Goal: Task Accomplishment & Management: Manage account settings

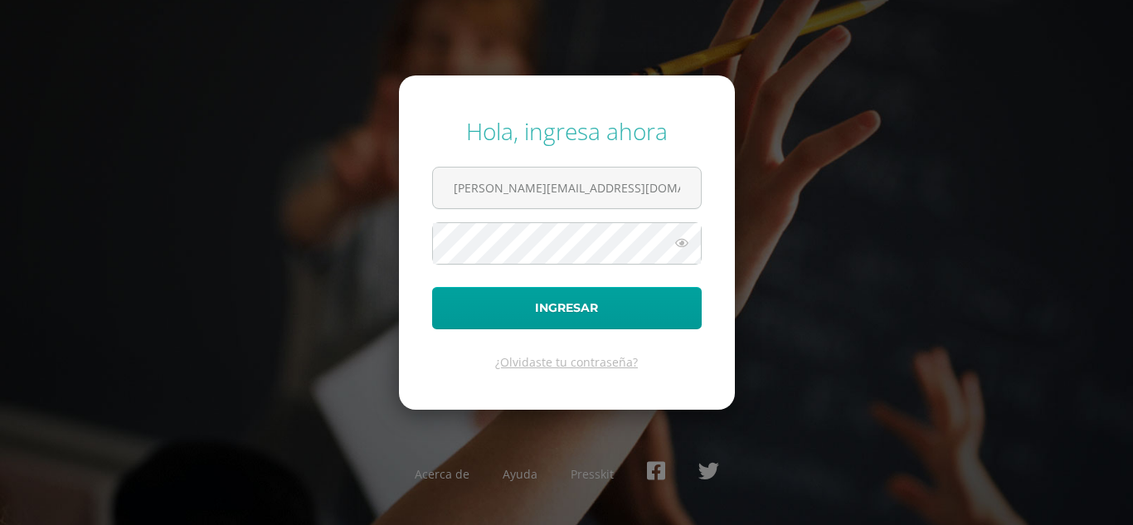
type input "[PERSON_NAME][EMAIL_ADDRESS][DOMAIN_NAME]"
click at [432, 287] on button "Ingresar" at bounding box center [566, 308] width 269 height 42
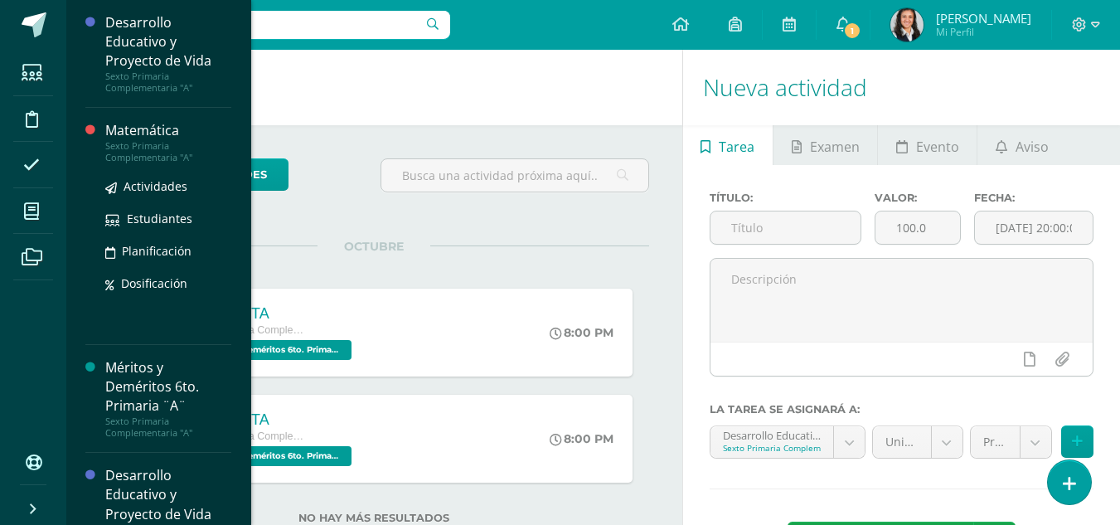
click at [153, 138] on div "Matemática" at bounding box center [168, 130] width 126 height 19
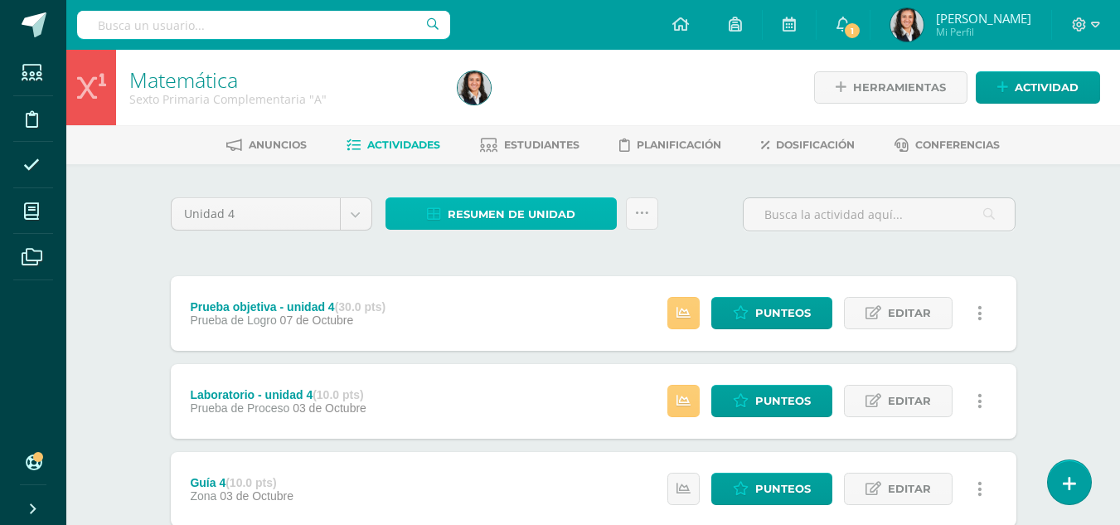
click at [572, 208] on span "Resumen de unidad" at bounding box center [512, 214] width 128 height 31
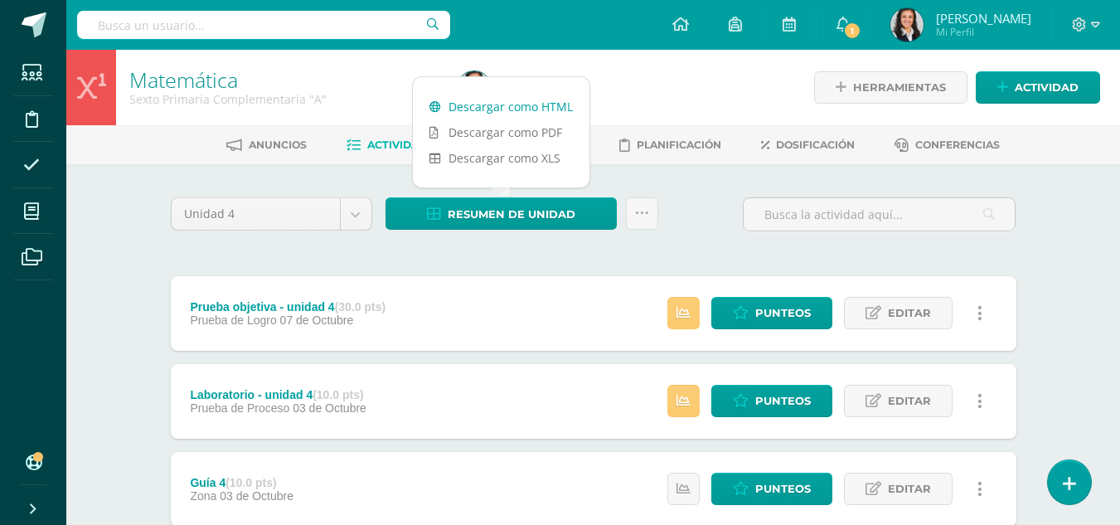
click at [530, 103] on link "Descargar como HTML" at bounding box center [501, 107] width 177 height 26
click at [799, 317] on span "Punteos" at bounding box center [783, 313] width 56 height 31
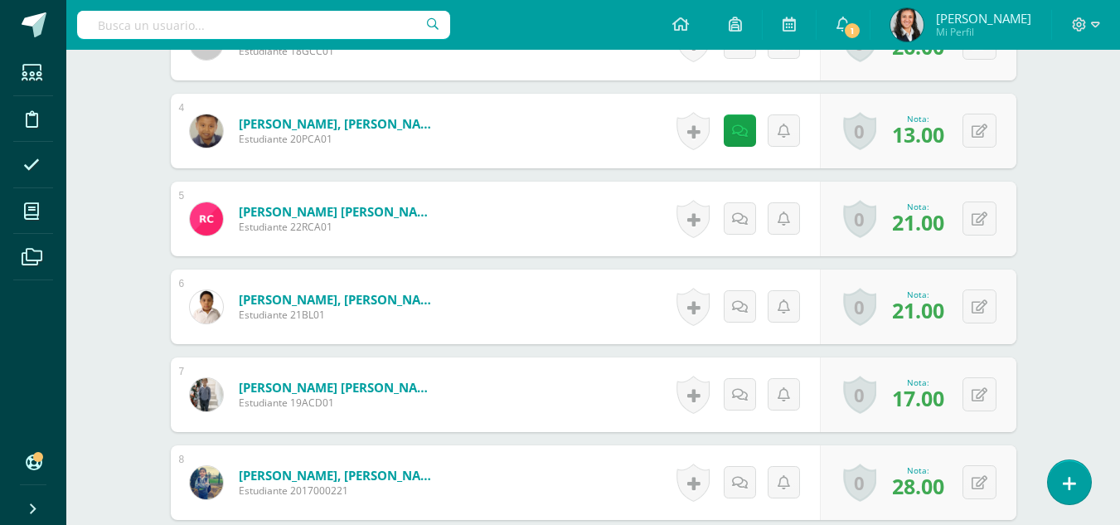
scroll to position [829, 0]
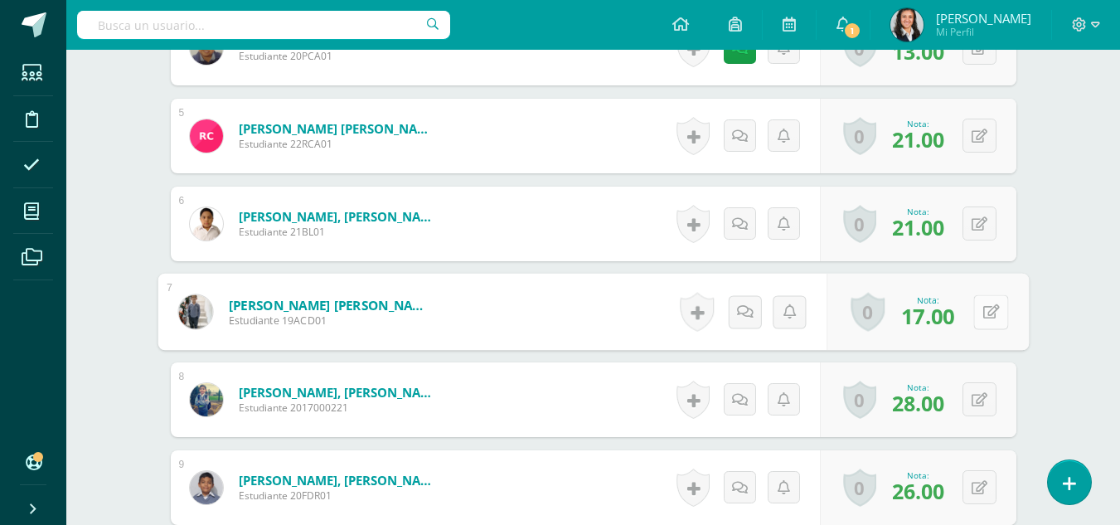
click at [982, 312] on icon at bounding box center [990, 311] width 17 height 14
type input "20"
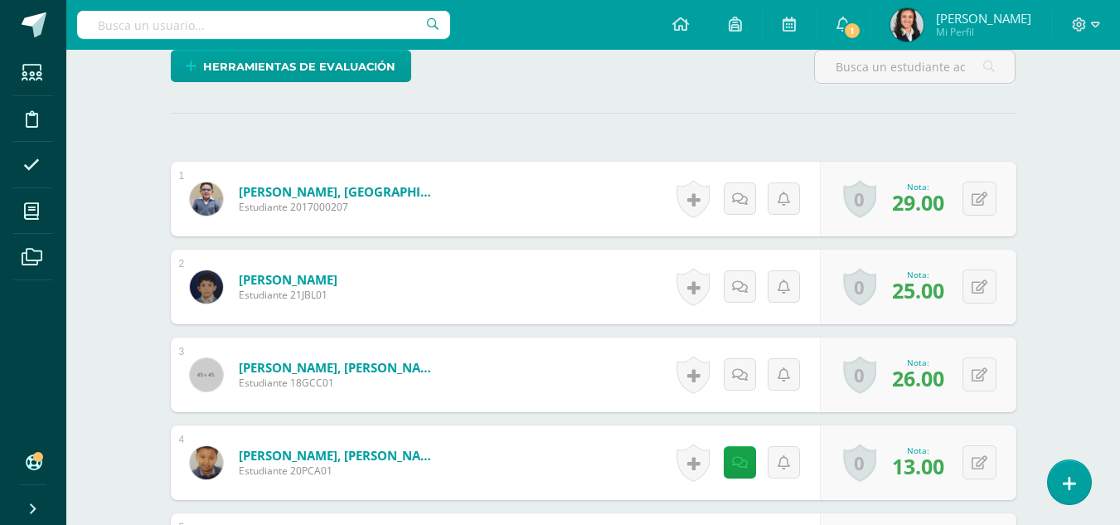
scroll to position [580, 0]
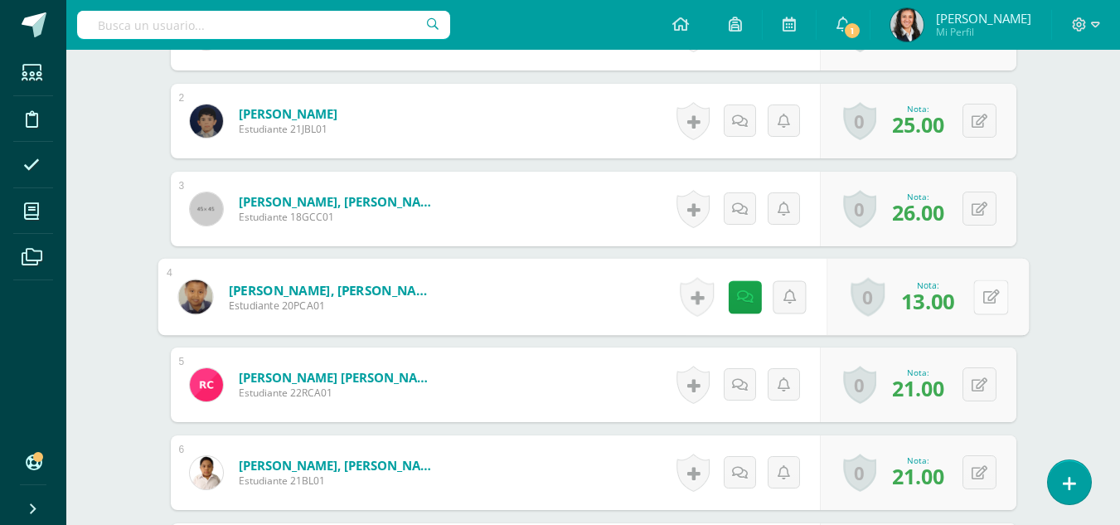
click at [982, 300] on icon at bounding box center [990, 296] width 17 height 14
type input "15"
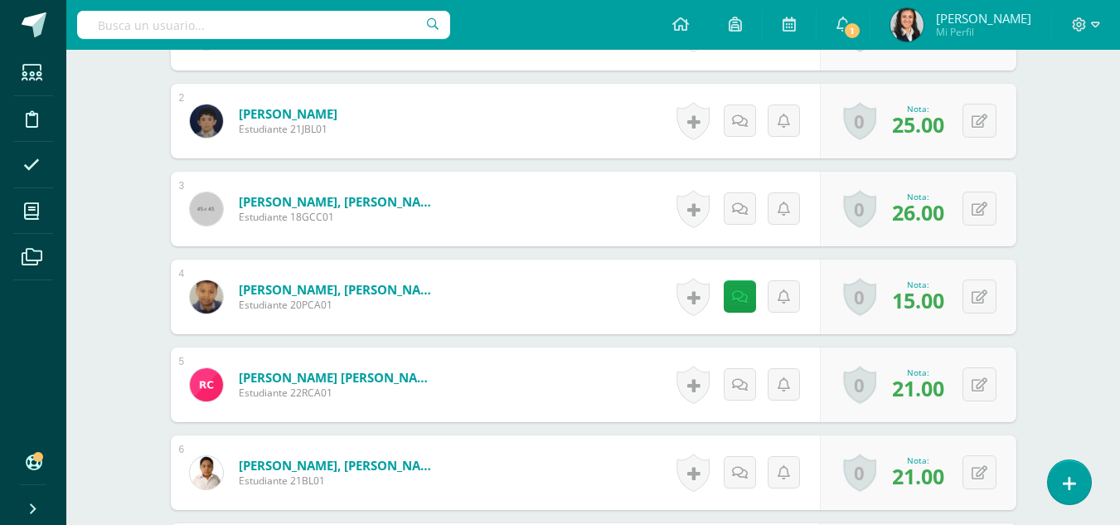
scroll to position [166, 0]
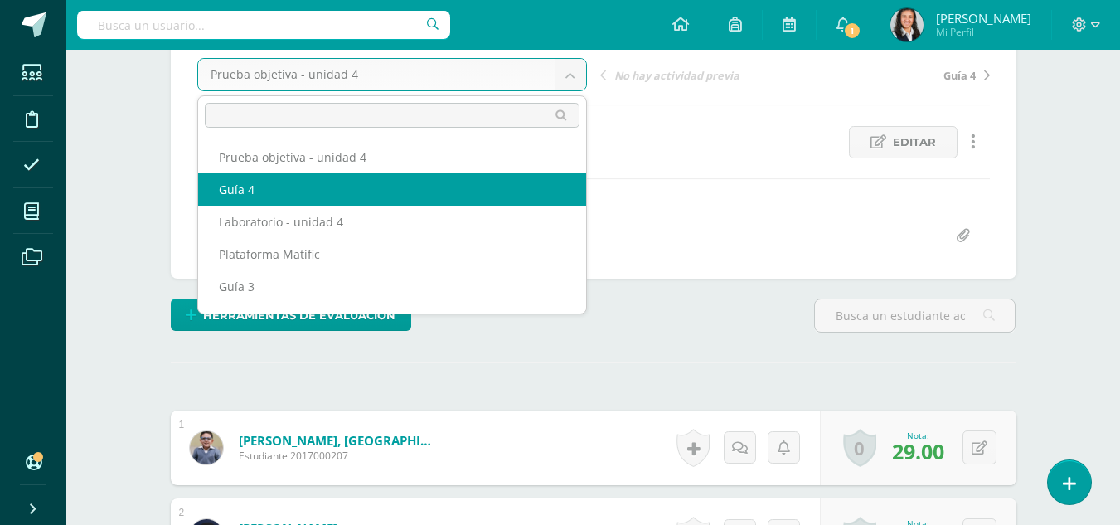
select select "/dashboard/teacher/grade-activity/179315/"
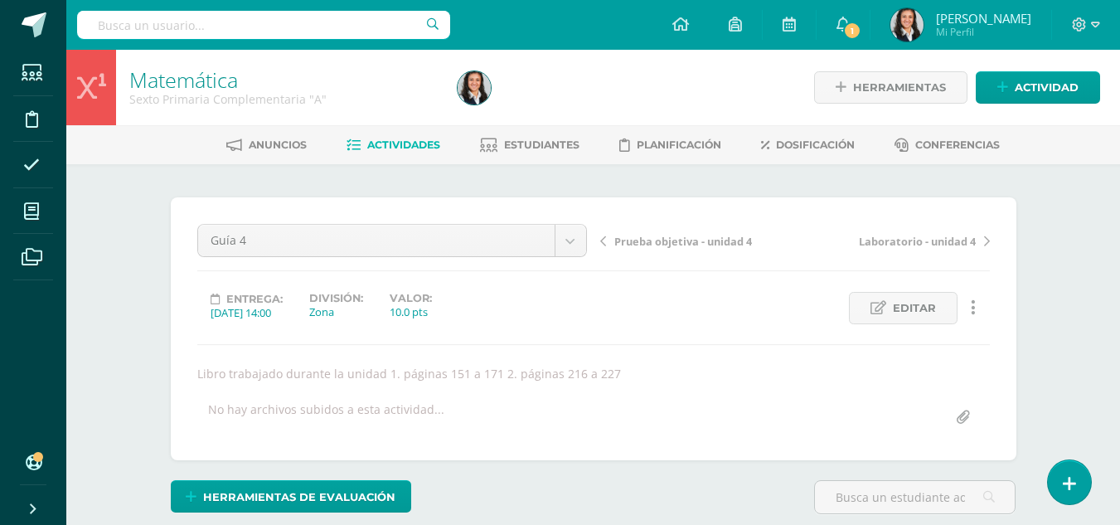
click at [923, 240] on span "Laboratorio - unidad 4" at bounding box center [917, 241] width 117 height 15
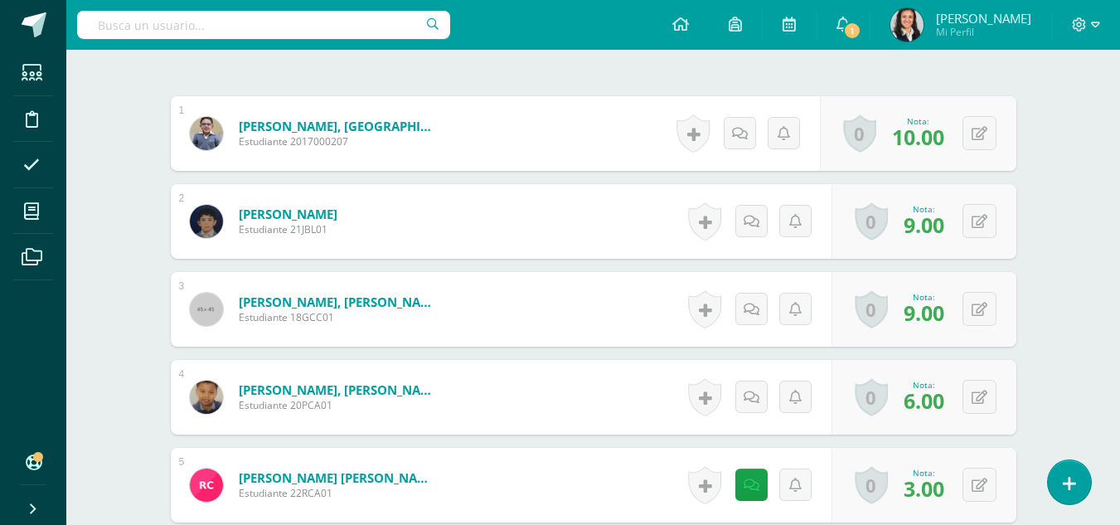
scroll to position [594, 0]
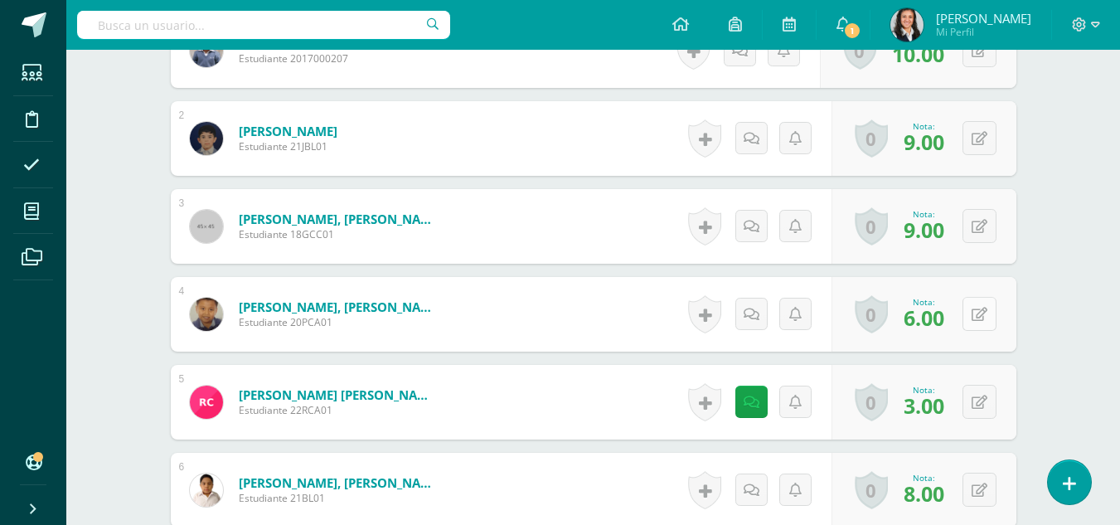
click at [979, 314] on button at bounding box center [980, 314] width 34 height 34
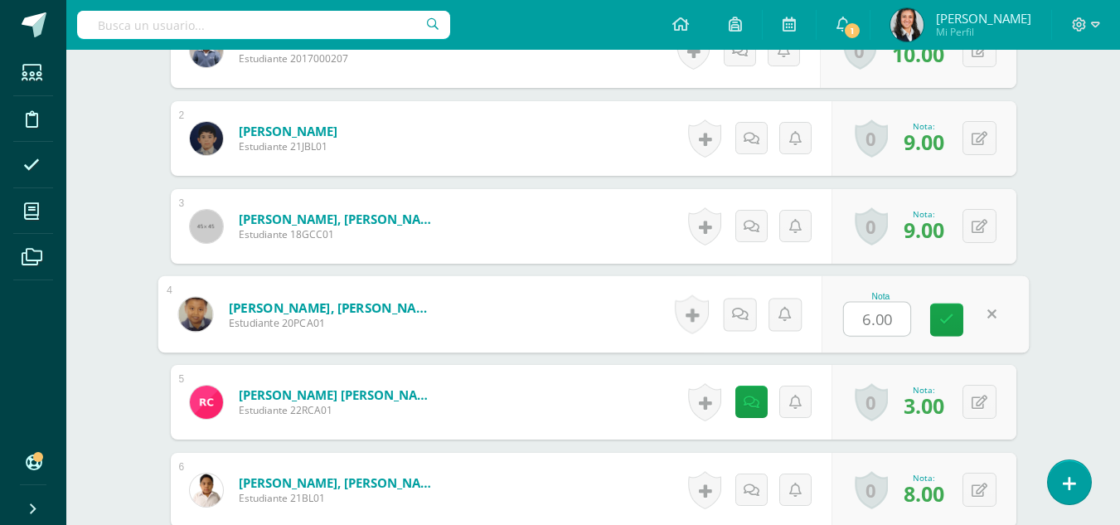
type input "9"
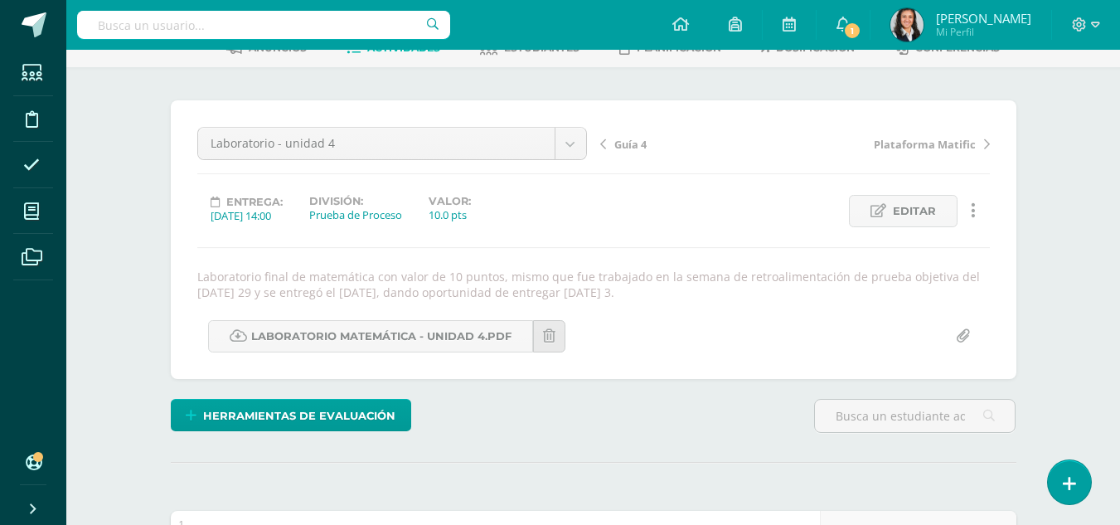
scroll to position [0, 0]
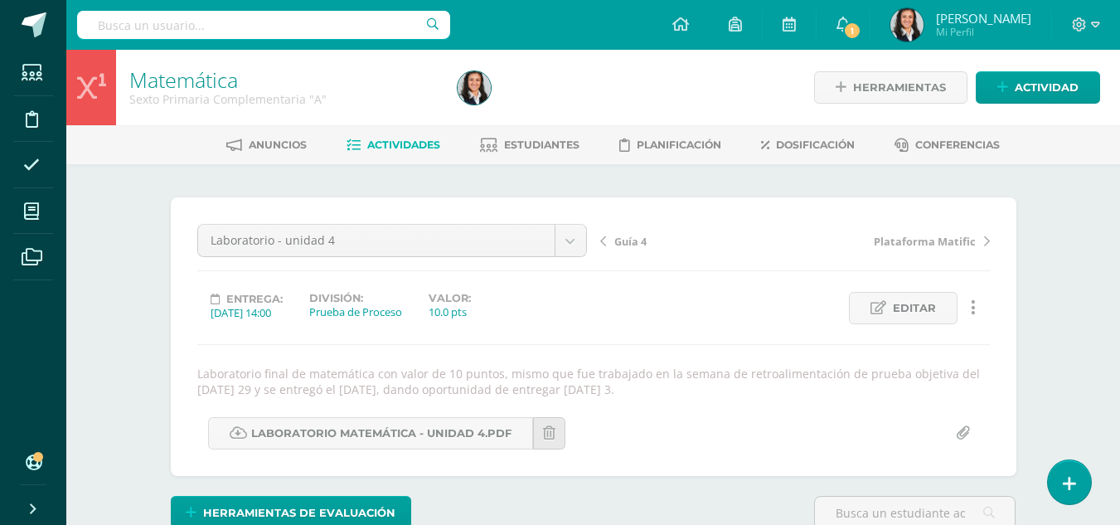
click at [913, 242] on span "Plataforma Matific" at bounding box center [925, 241] width 102 height 15
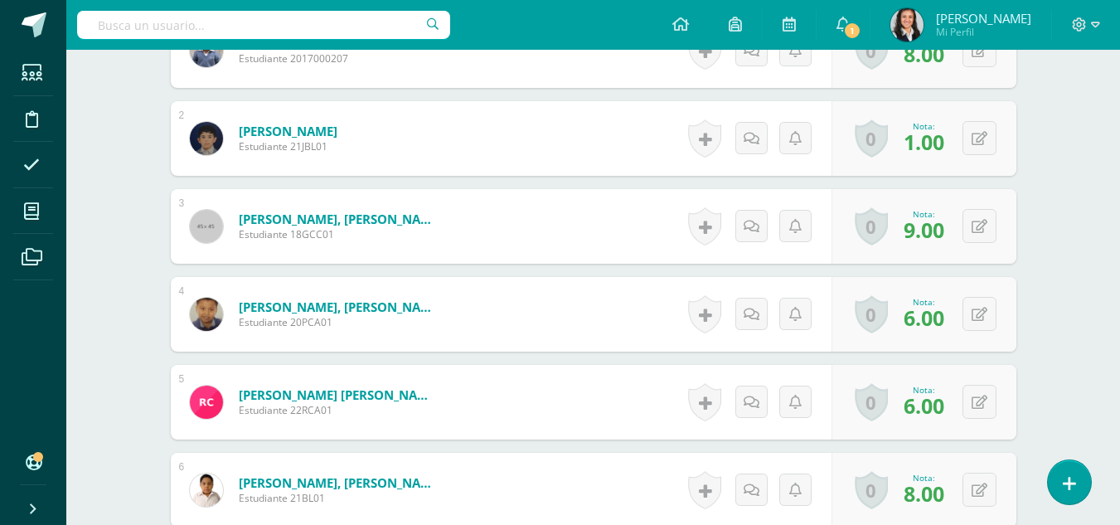
scroll to position [662, 0]
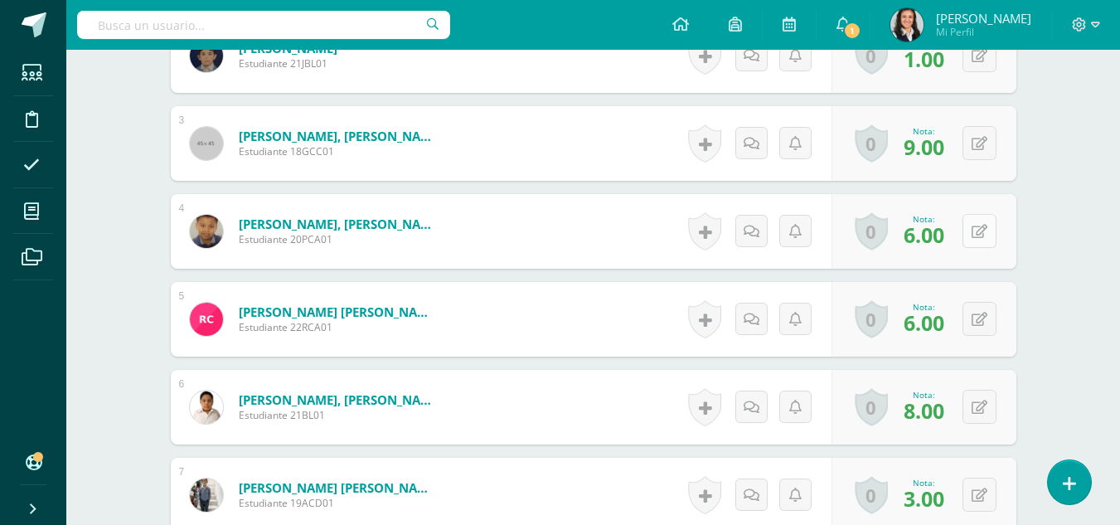
click at [973, 239] on button at bounding box center [980, 231] width 34 height 34
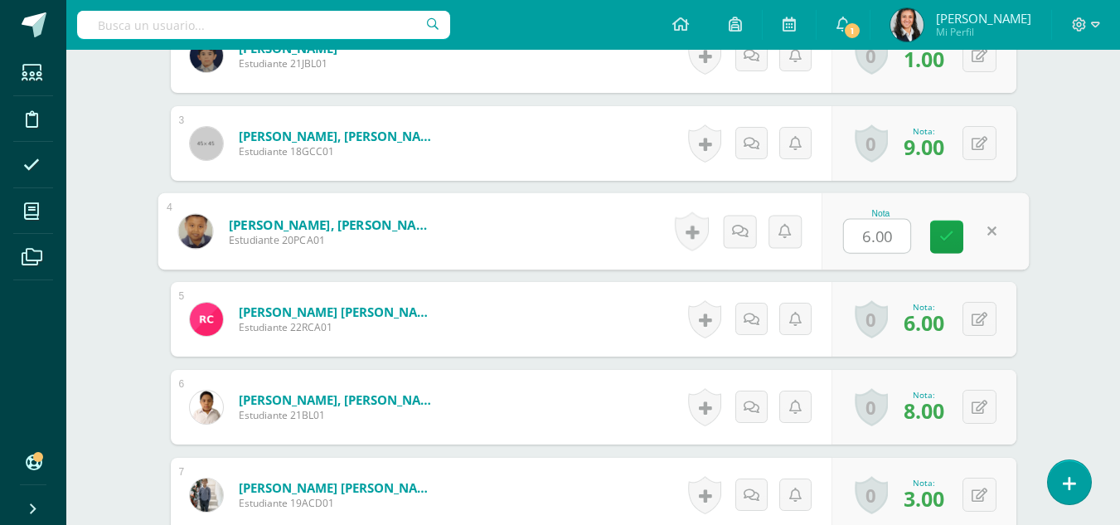
type input "7"
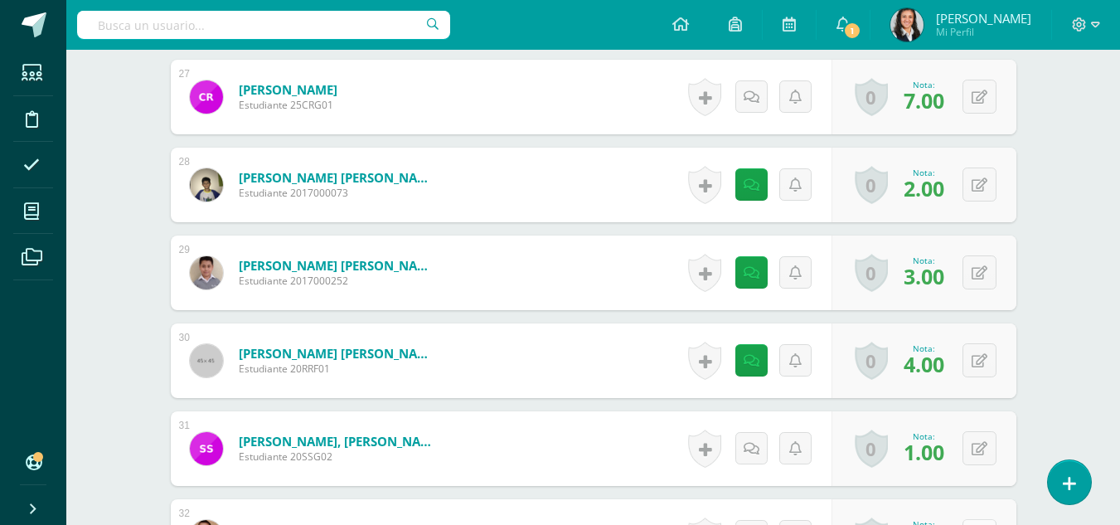
scroll to position [2734, 0]
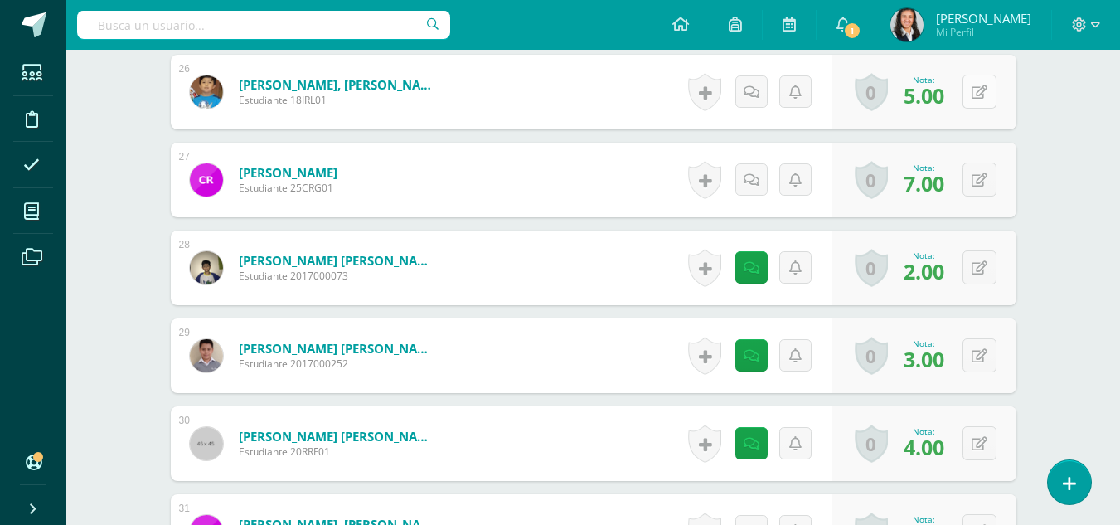
click at [982, 92] on icon at bounding box center [980, 92] width 16 height 14
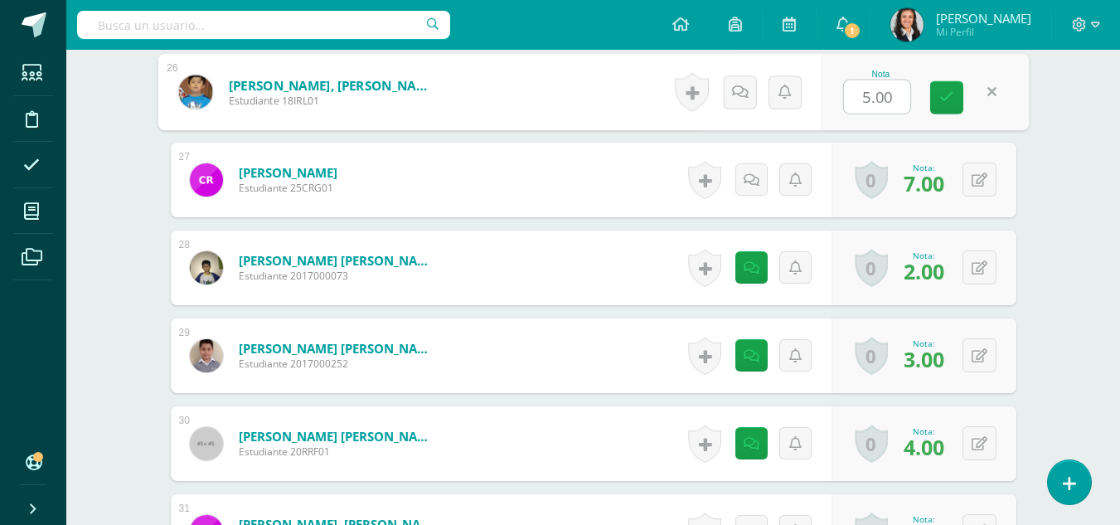
type input "7"
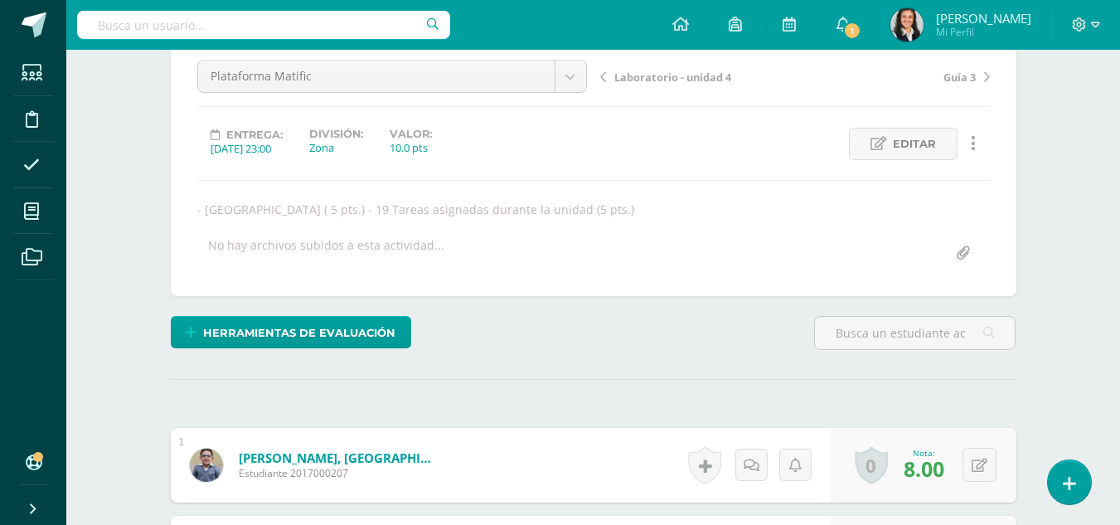
scroll to position [0, 0]
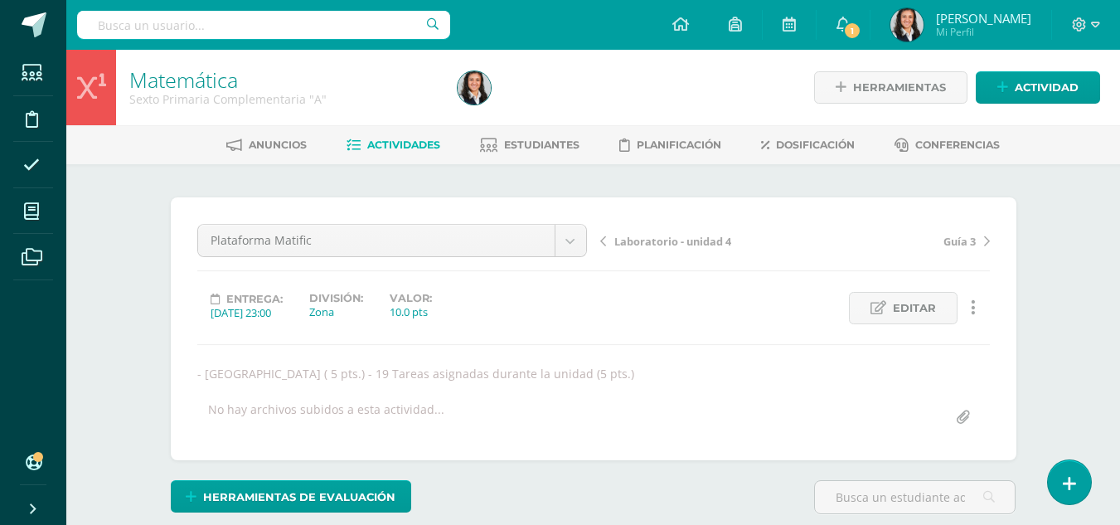
click at [659, 243] on span "Laboratorio - unidad 4" at bounding box center [672, 241] width 117 height 15
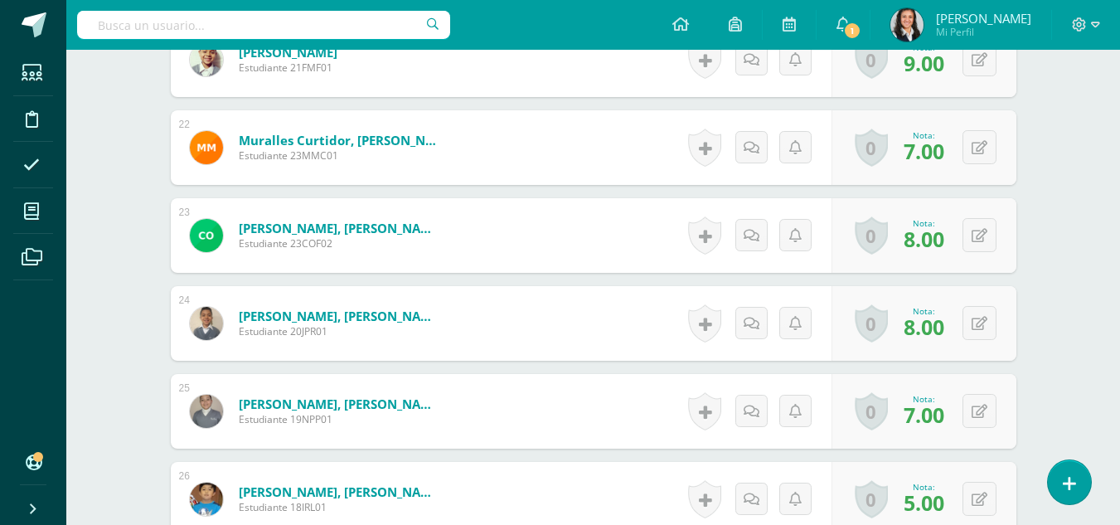
scroll to position [2426, 0]
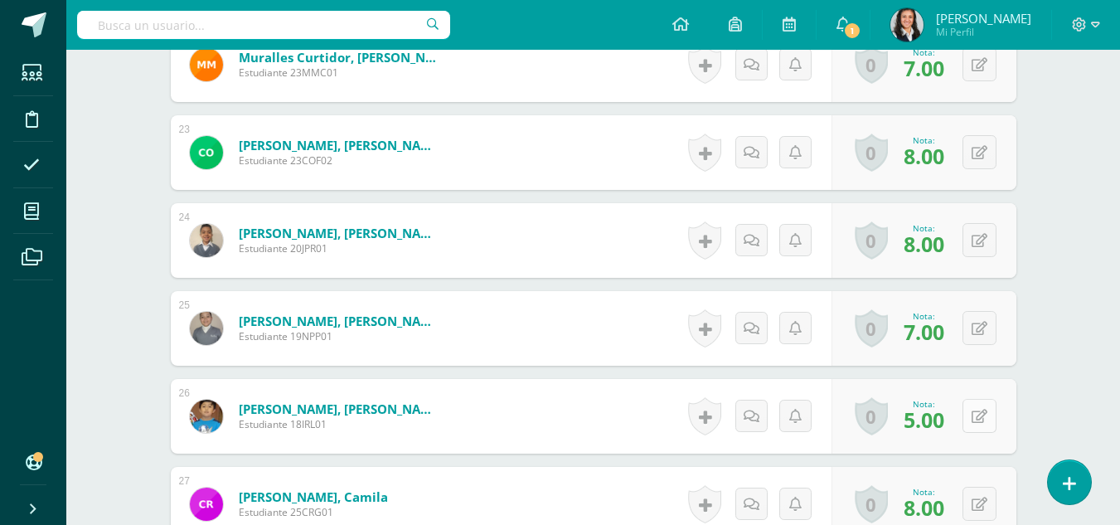
click at [985, 420] on icon at bounding box center [980, 417] width 16 height 14
click at [982, 413] on icon at bounding box center [980, 417] width 16 height 14
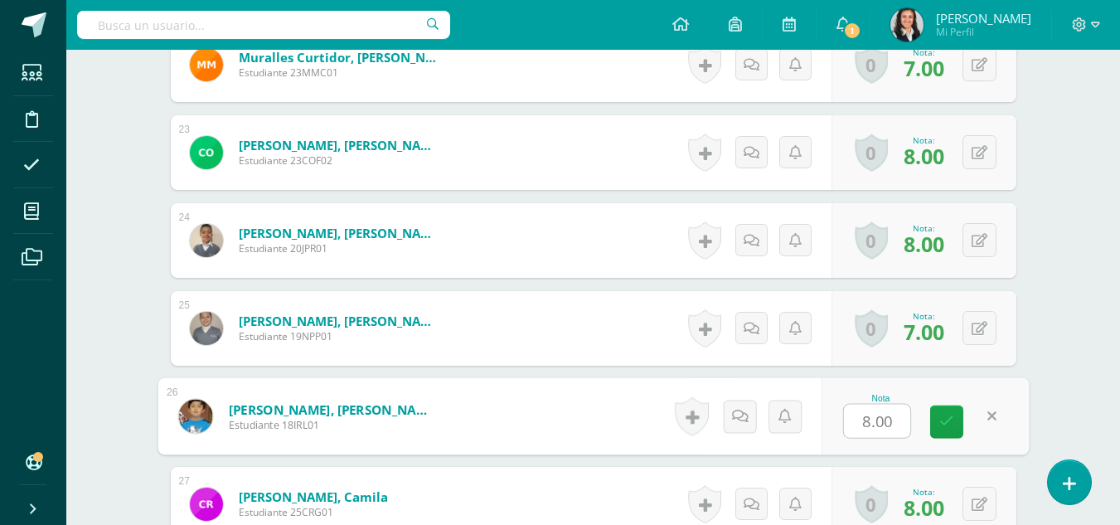
type input "7"
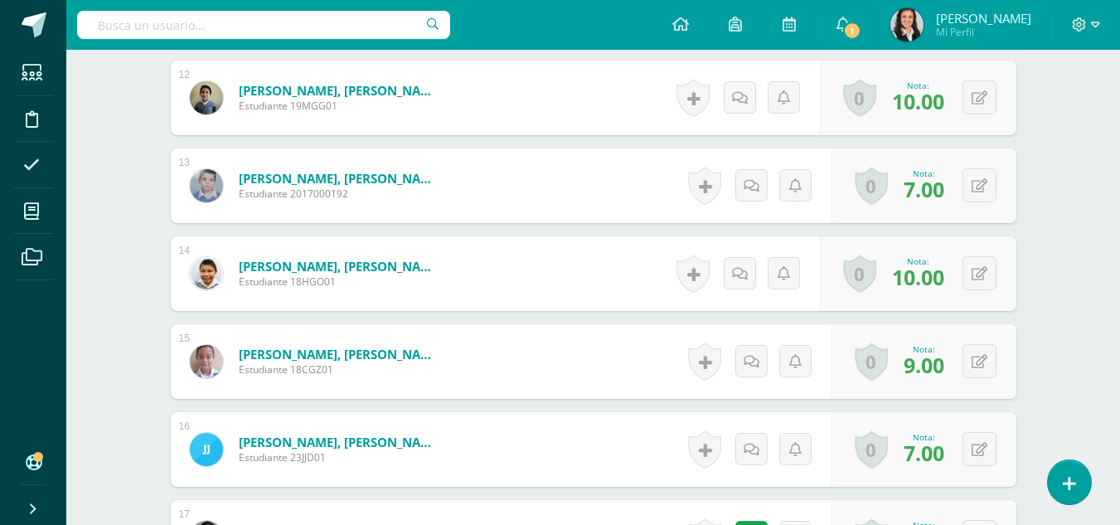
scroll to position [1431, 0]
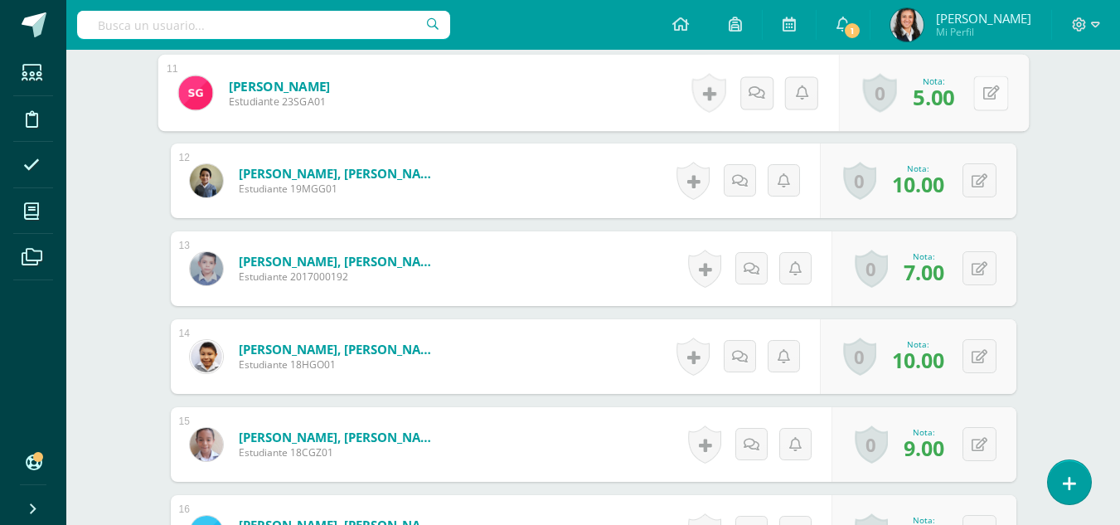
click at [973, 95] on button at bounding box center [990, 92] width 35 height 35
type input "7"
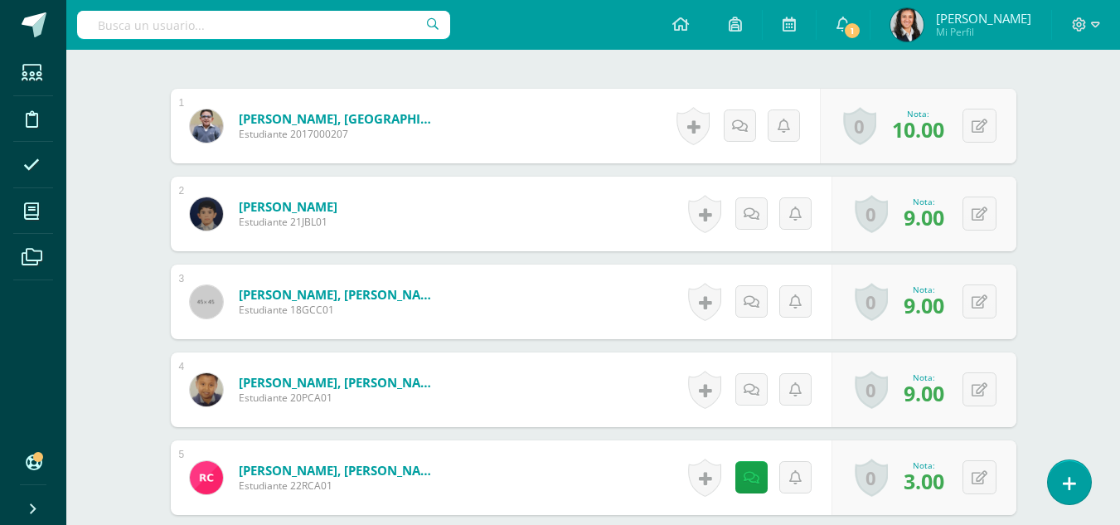
scroll to position [22, 0]
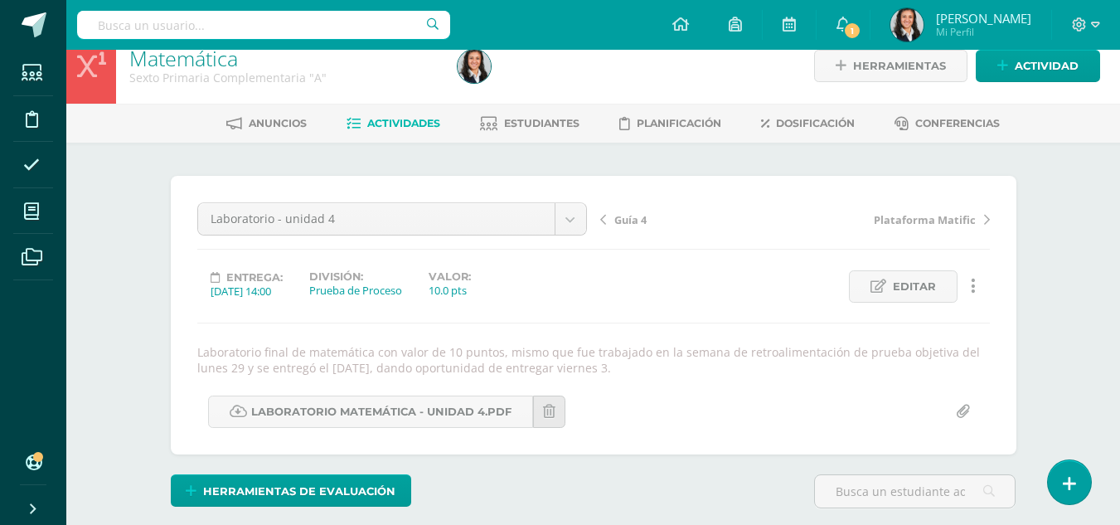
click at [895, 219] on span "Plataforma Matific" at bounding box center [925, 219] width 102 height 15
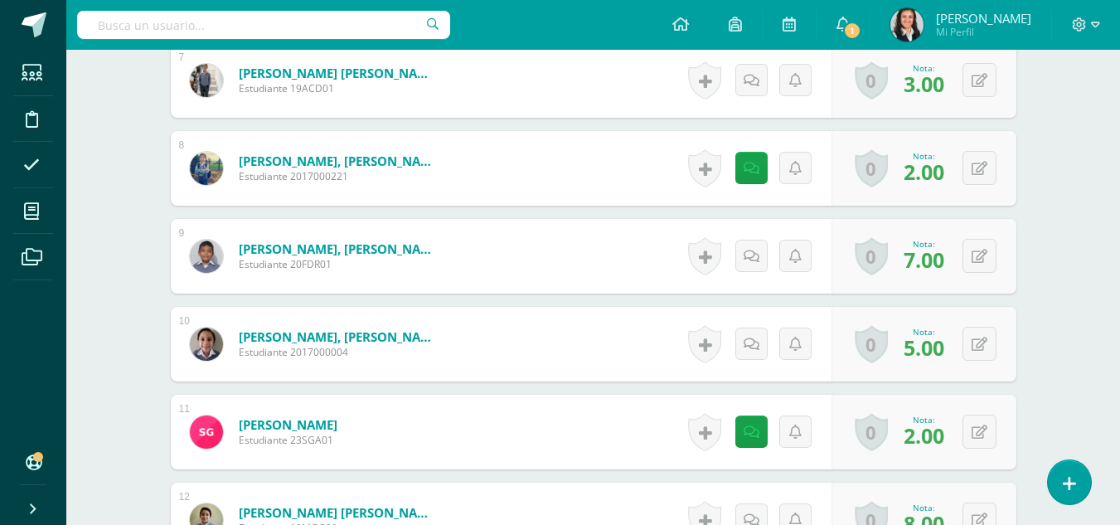
scroll to position [1159, 0]
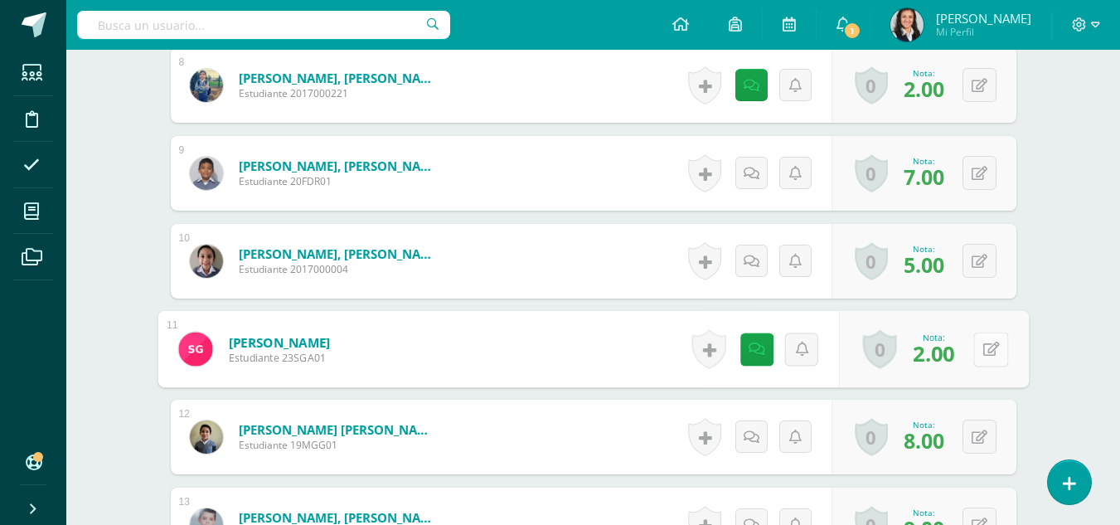
click at [978, 348] on button at bounding box center [990, 349] width 35 height 35
click at [978, 352] on button at bounding box center [990, 349] width 35 height 35
type input "6"
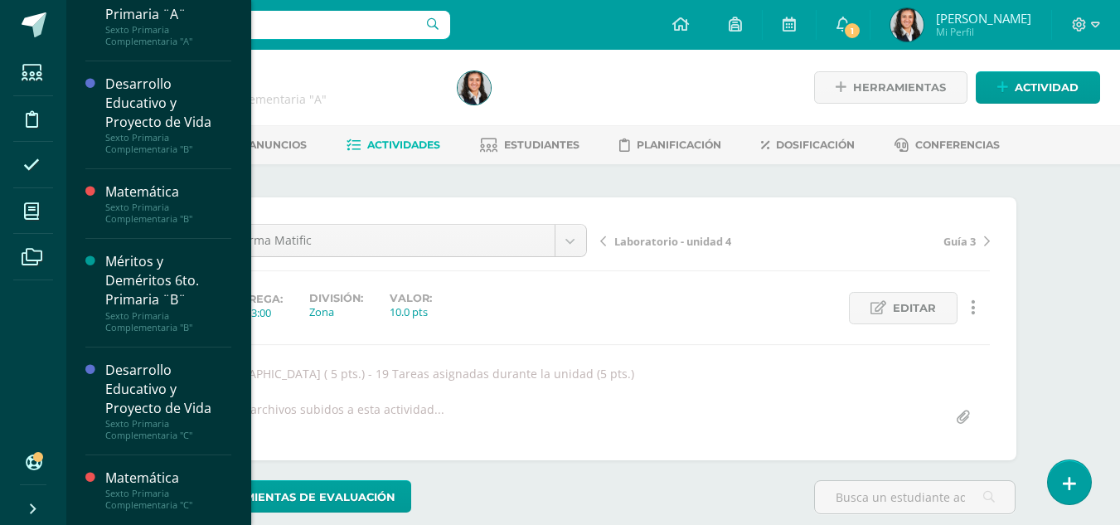
scroll to position [249, 0]
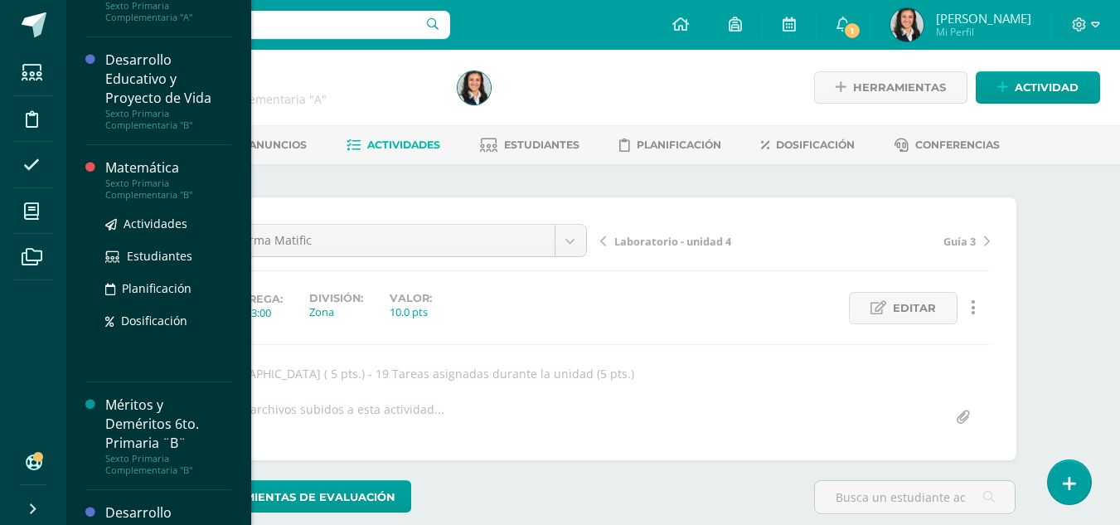
click at [131, 177] on div "Sexto Primaria Complementaria "B"" at bounding box center [168, 188] width 126 height 23
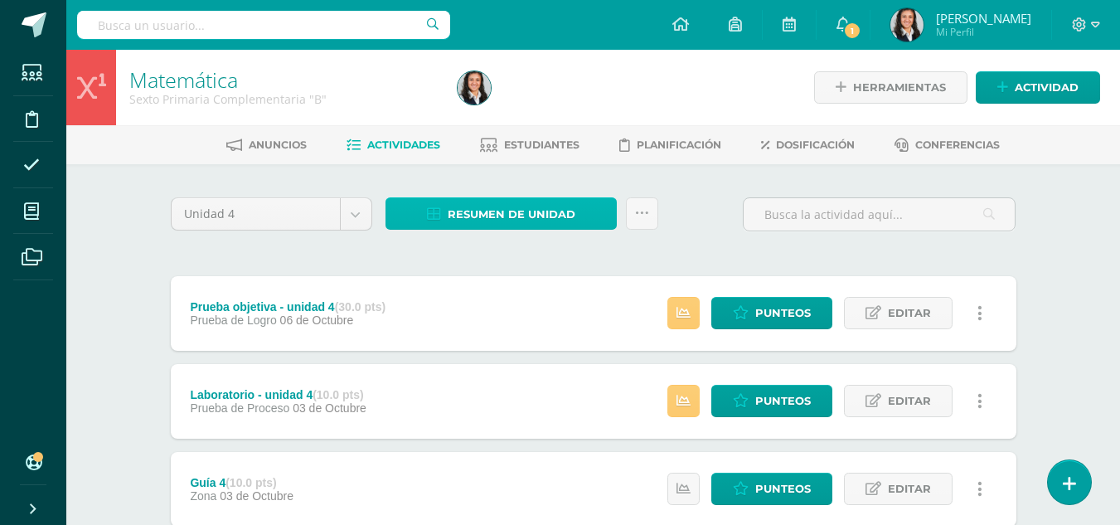
click at [555, 216] on span "Resumen de unidad" at bounding box center [512, 214] width 128 height 31
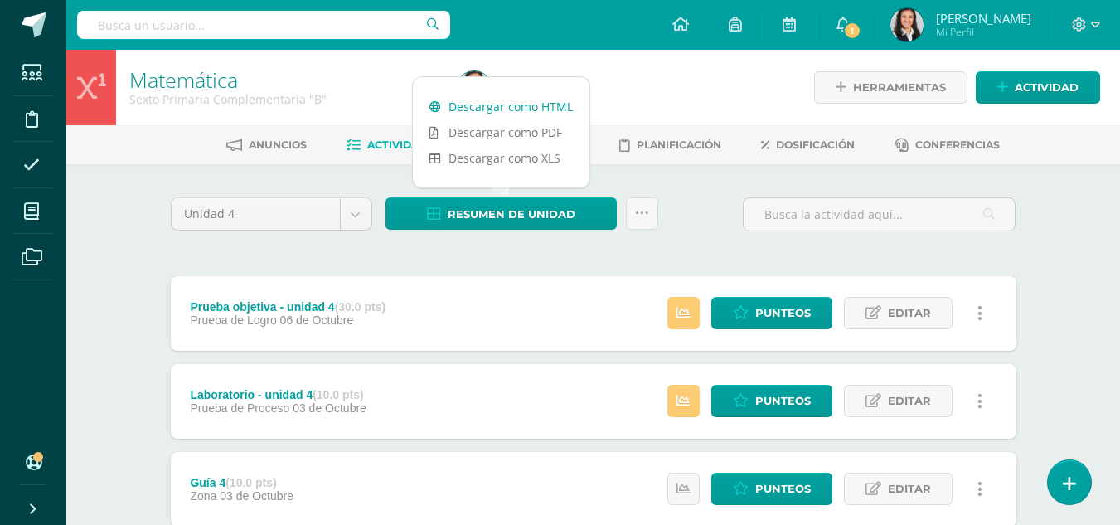
click at [540, 102] on link "Descargar como HTML" at bounding box center [501, 107] width 177 height 26
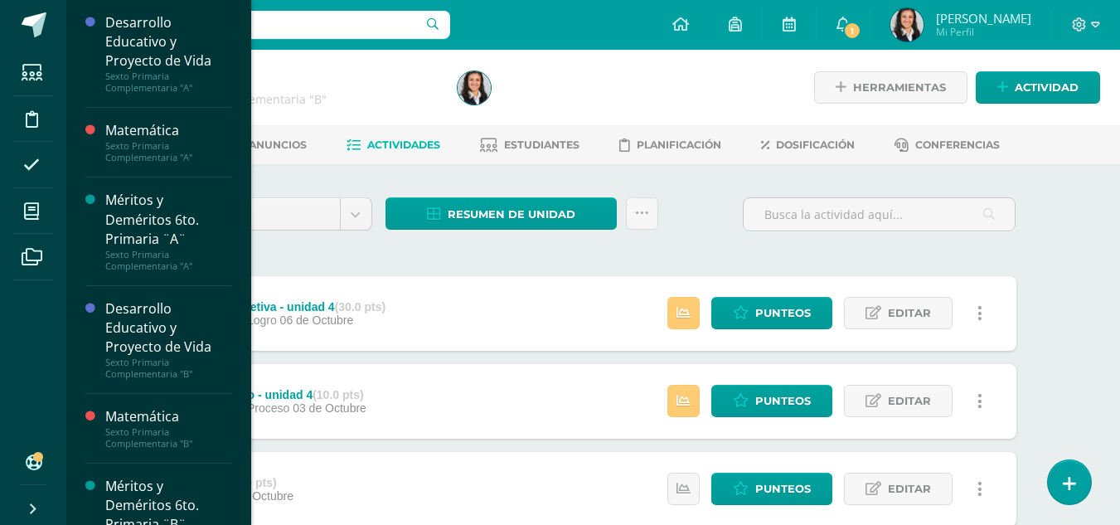
scroll to position [225, 0]
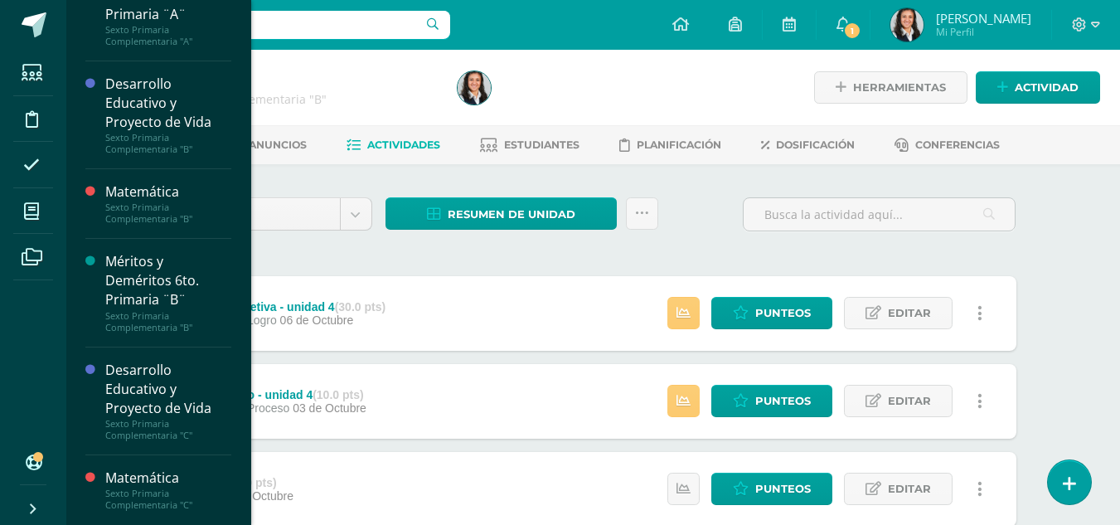
click at [151, 478] on div "Matemática" at bounding box center [168, 477] width 126 height 19
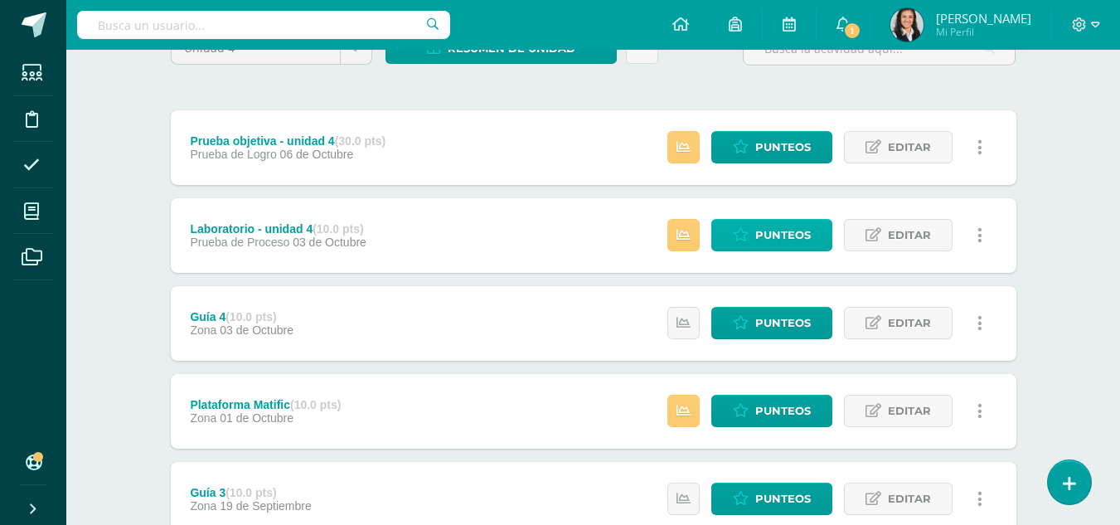
scroll to position [249, 0]
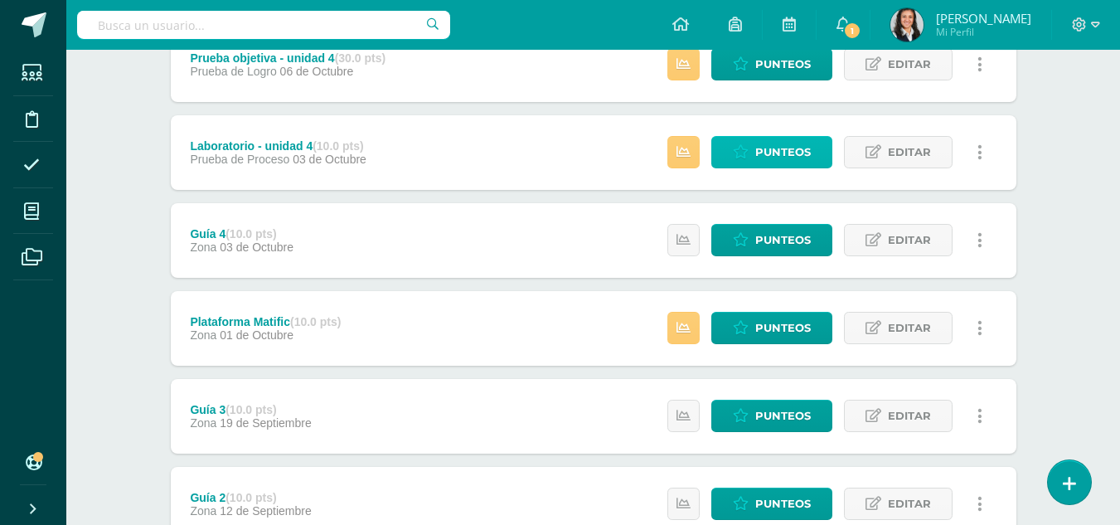
click at [745, 155] on icon at bounding box center [741, 152] width 16 height 14
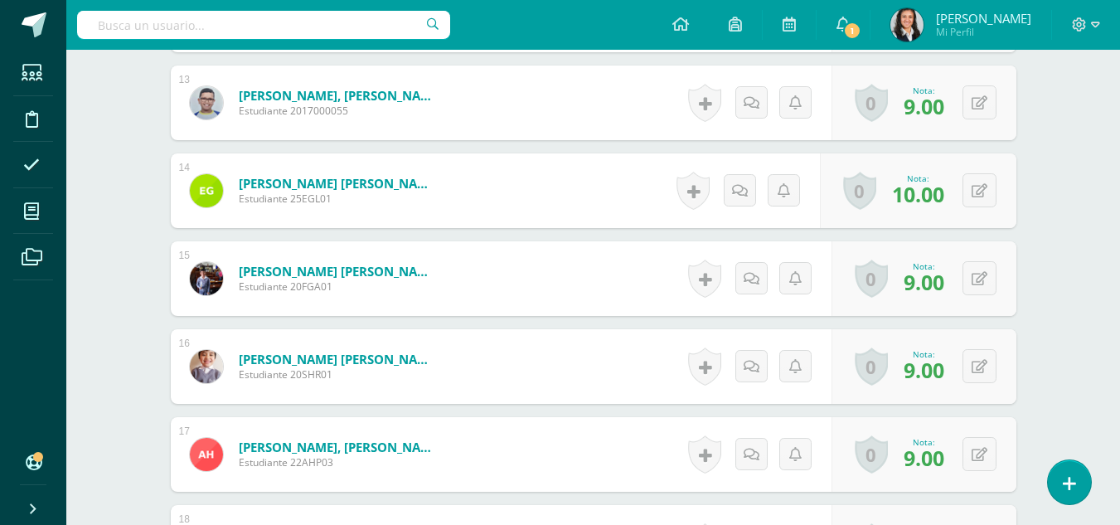
scroll to position [1431, 0]
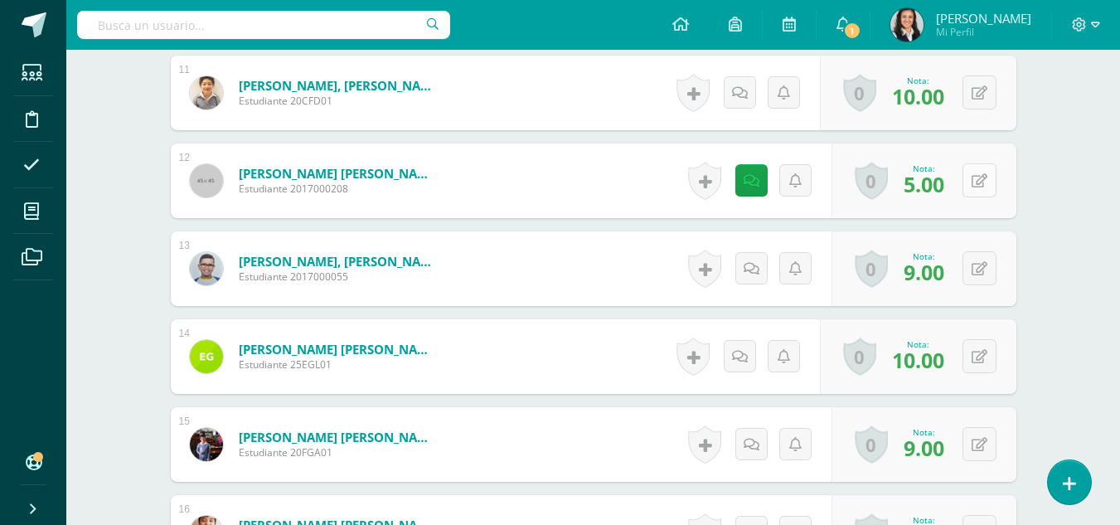
click at [980, 183] on icon at bounding box center [980, 181] width 16 height 14
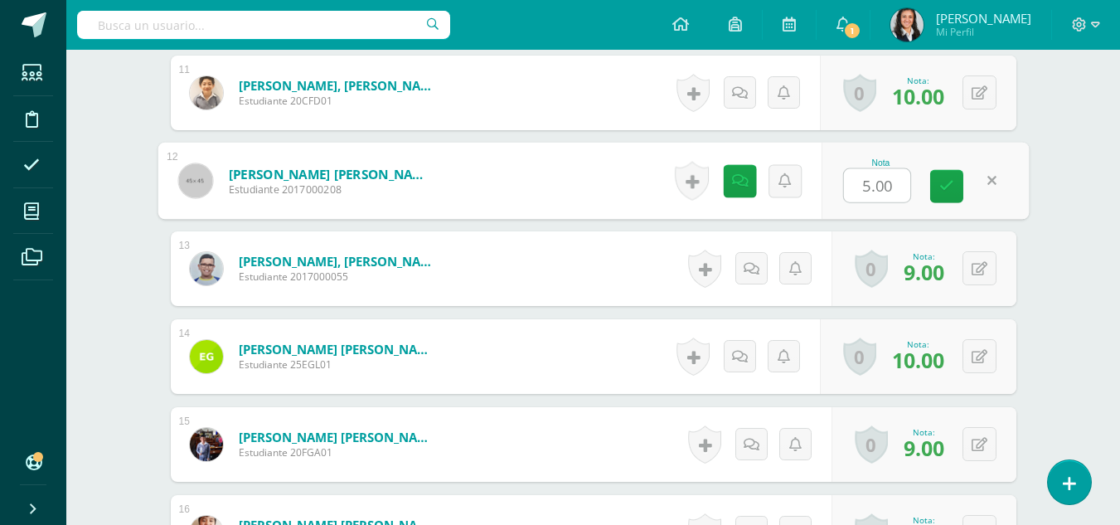
type input "9"
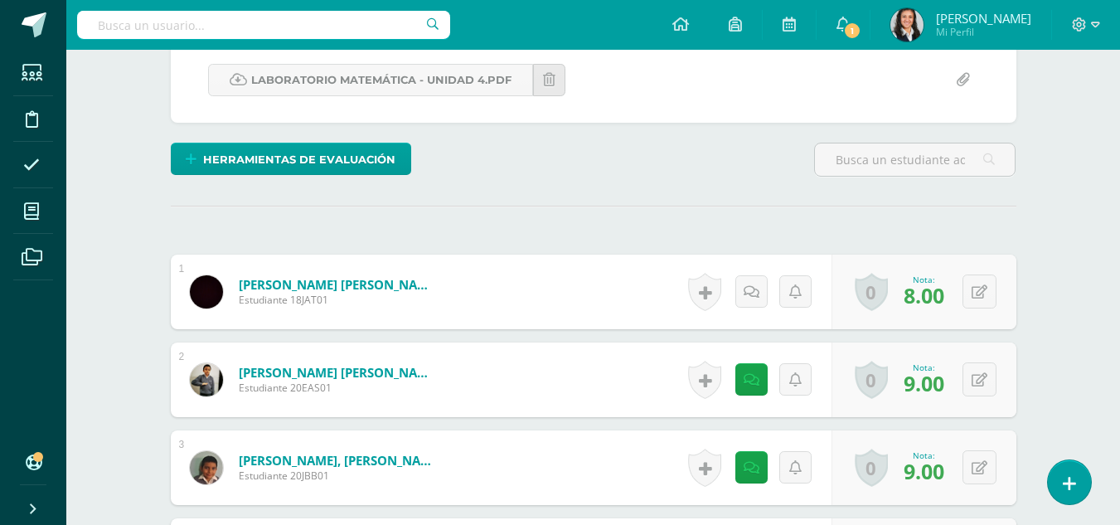
scroll to position [0, 0]
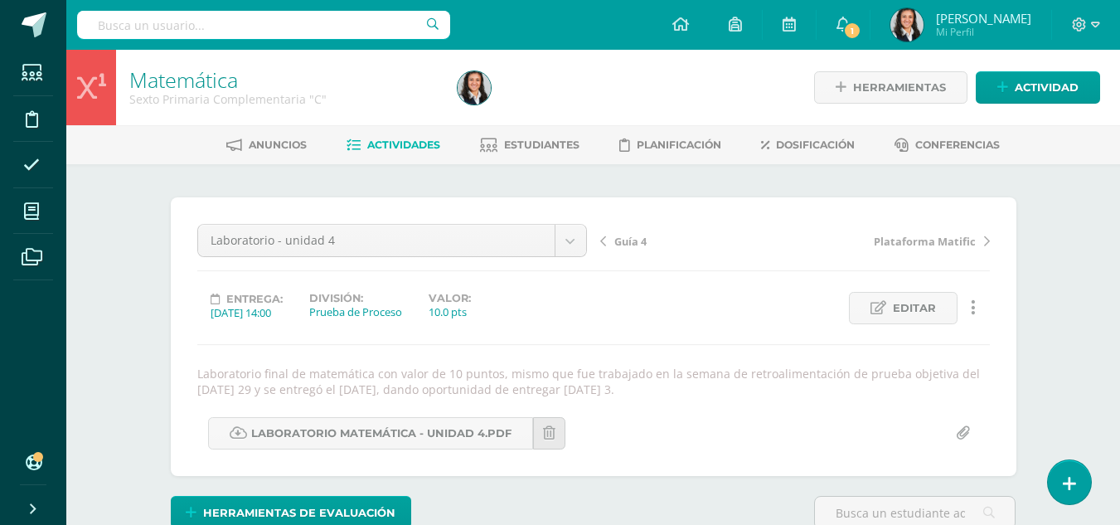
click at [407, 149] on span "Actividades" at bounding box center [403, 144] width 73 height 12
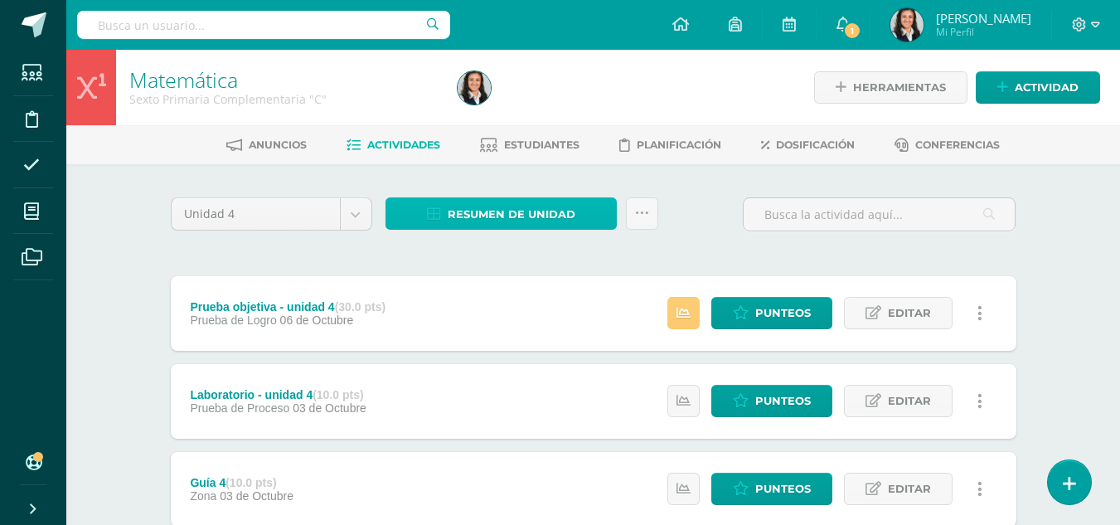
click at [493, 222] on span "Resumen de unidad" at bounding box center [512, 214] width 128 height 31
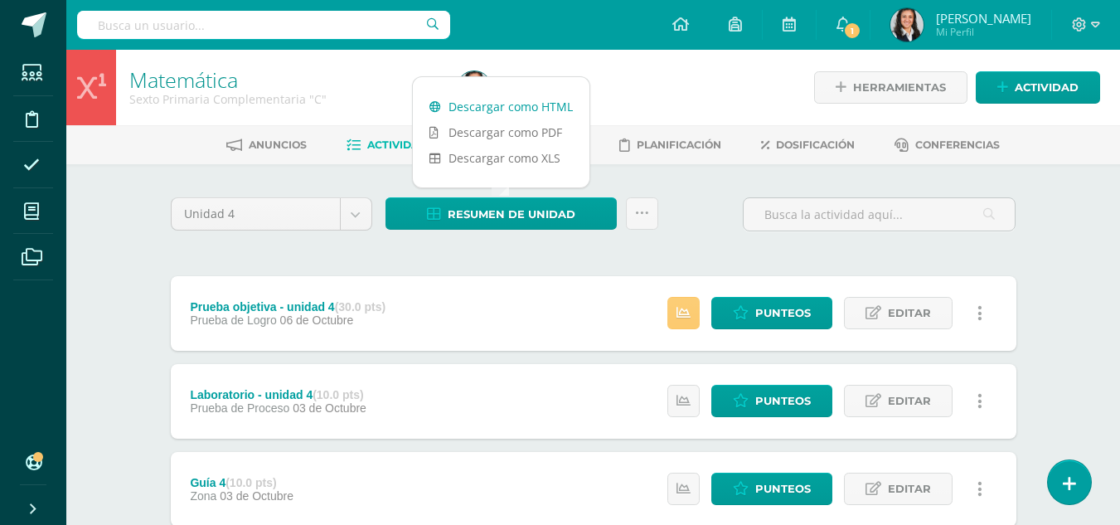
click at [495, 110] on link "Descargar como HTML" at bounding box center [501, 107] width 177 height 26
click at [670, 223] on div "Unidad 4 Unidad 1 Unidad 2 Unidad 3 Unidad 4 Resumen de unidad Subir actividade…" at bounding box center [593, 220] width 859 height 47
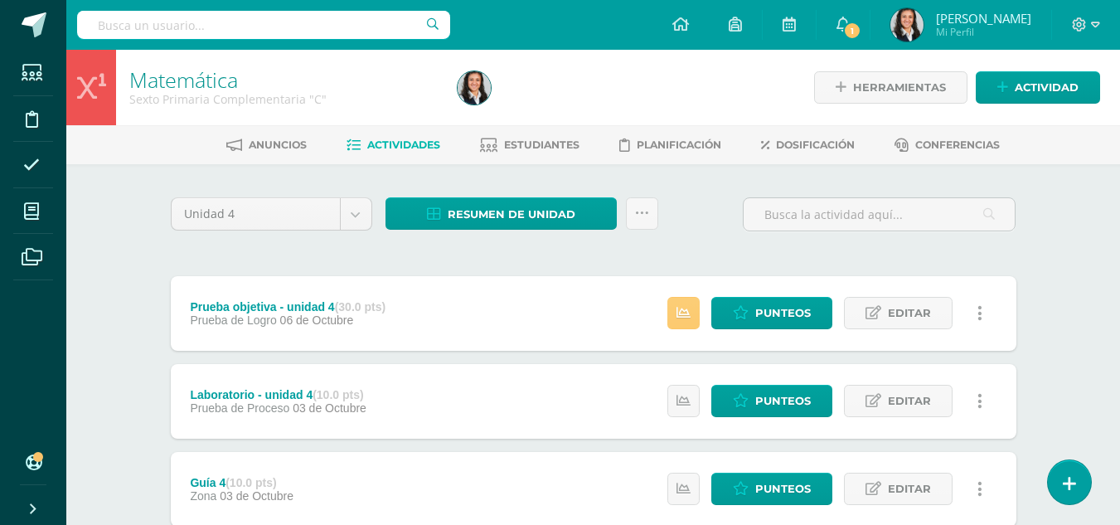
scroll to position [166, 0]
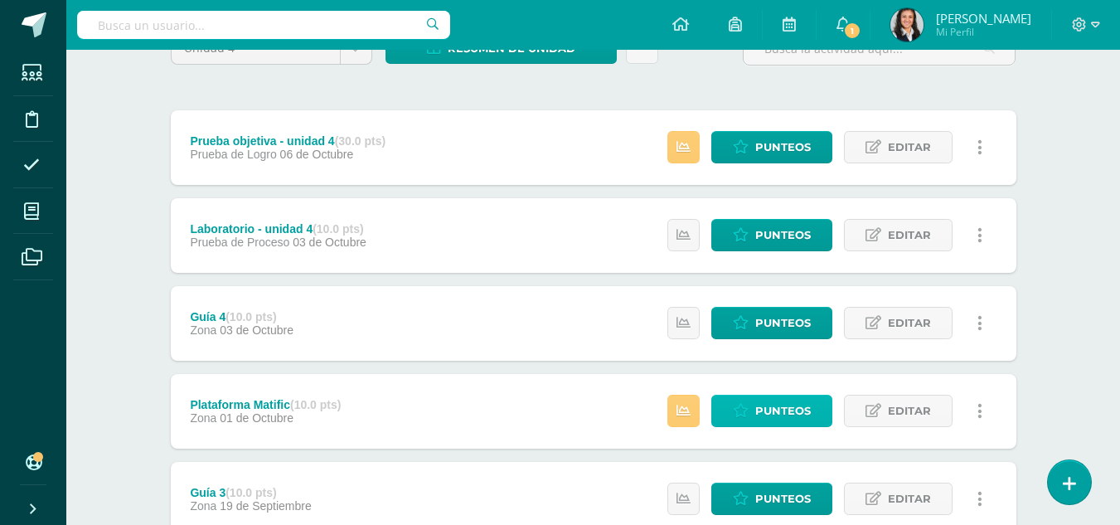
click at [780, 411] on span "Punteos" at bounding box center [783, 410] width 56 height 31
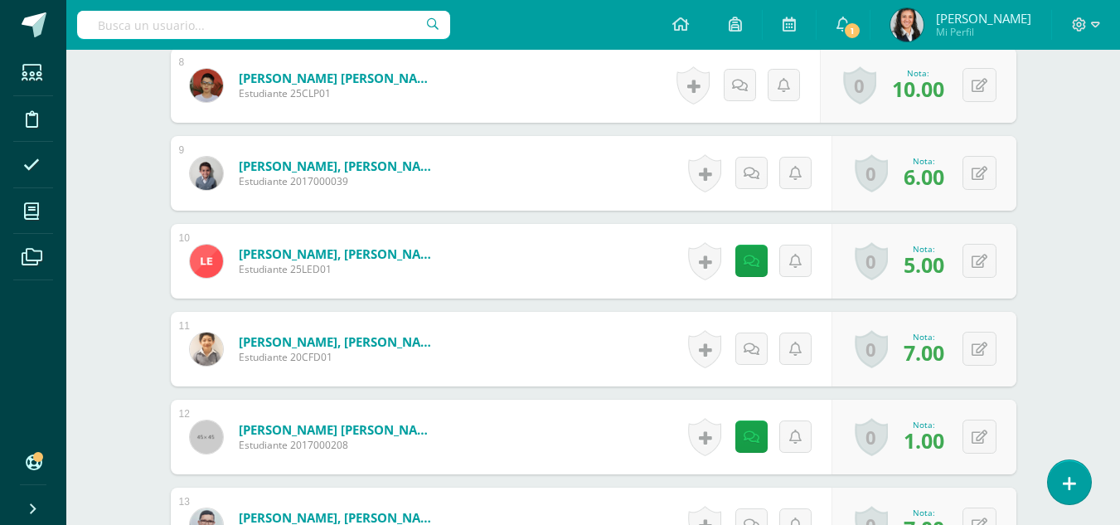
scroll to position [1258, 0]
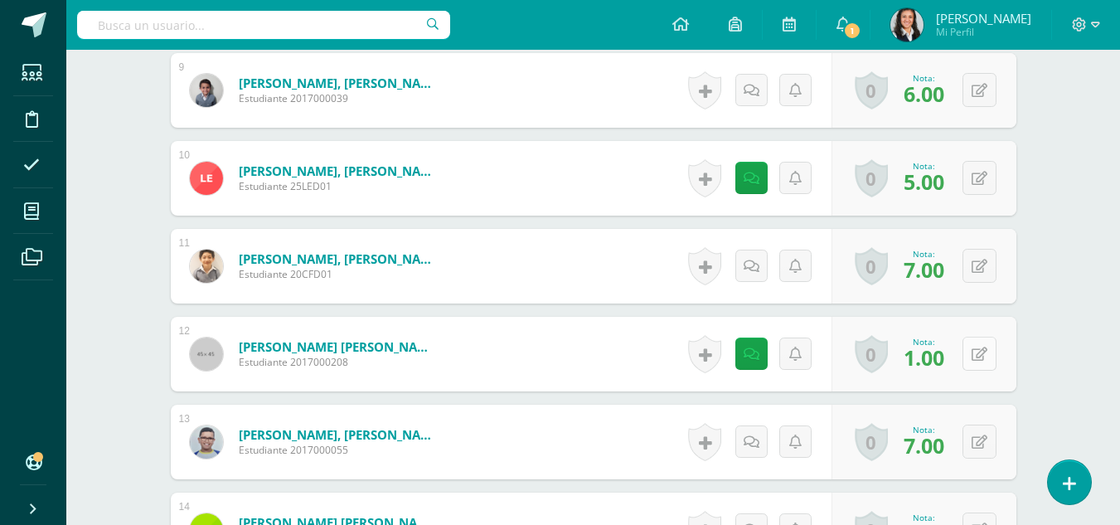
click at [976, 352] on button at bounding box center [980, 354] width 34 height 34
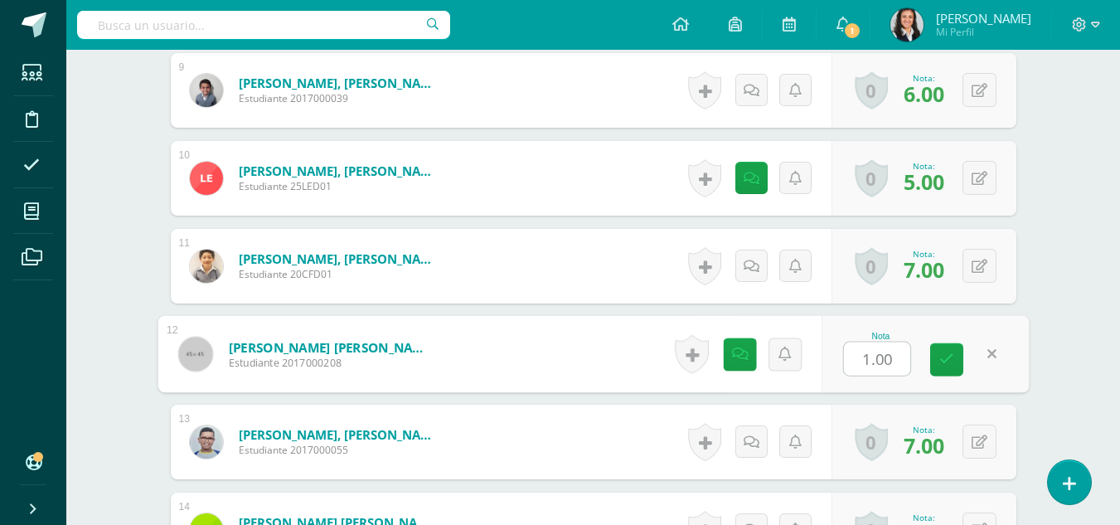
type input "4"
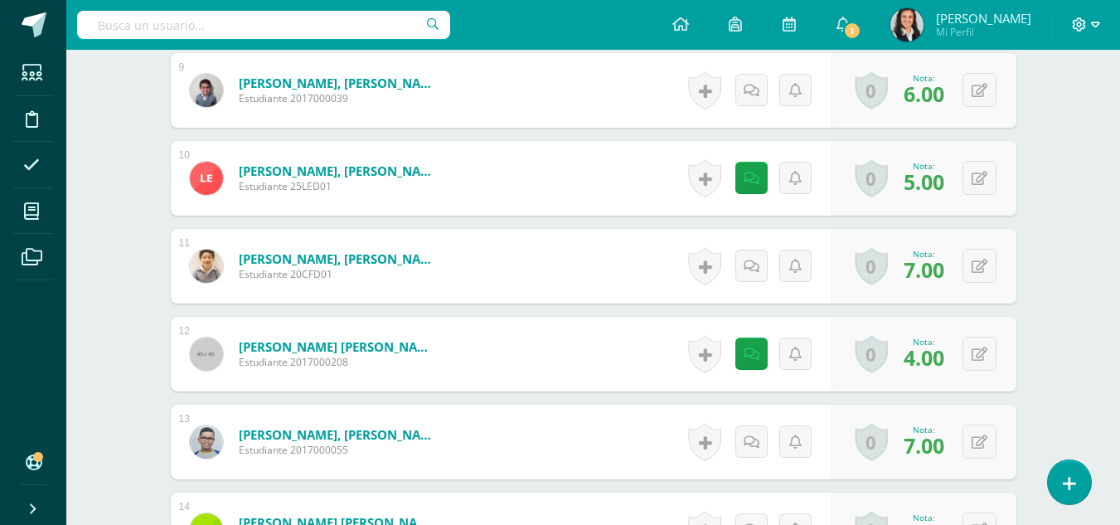
click at [1088, 21] on span at bounding box center [1086, 25] width 28 height 18
click at [1061, 117] on span "Cerrar sesión" at bounding box center [1044, 113] width 75 height 16
